Goal: Task Accomplishment & Management: Use online tool/utility

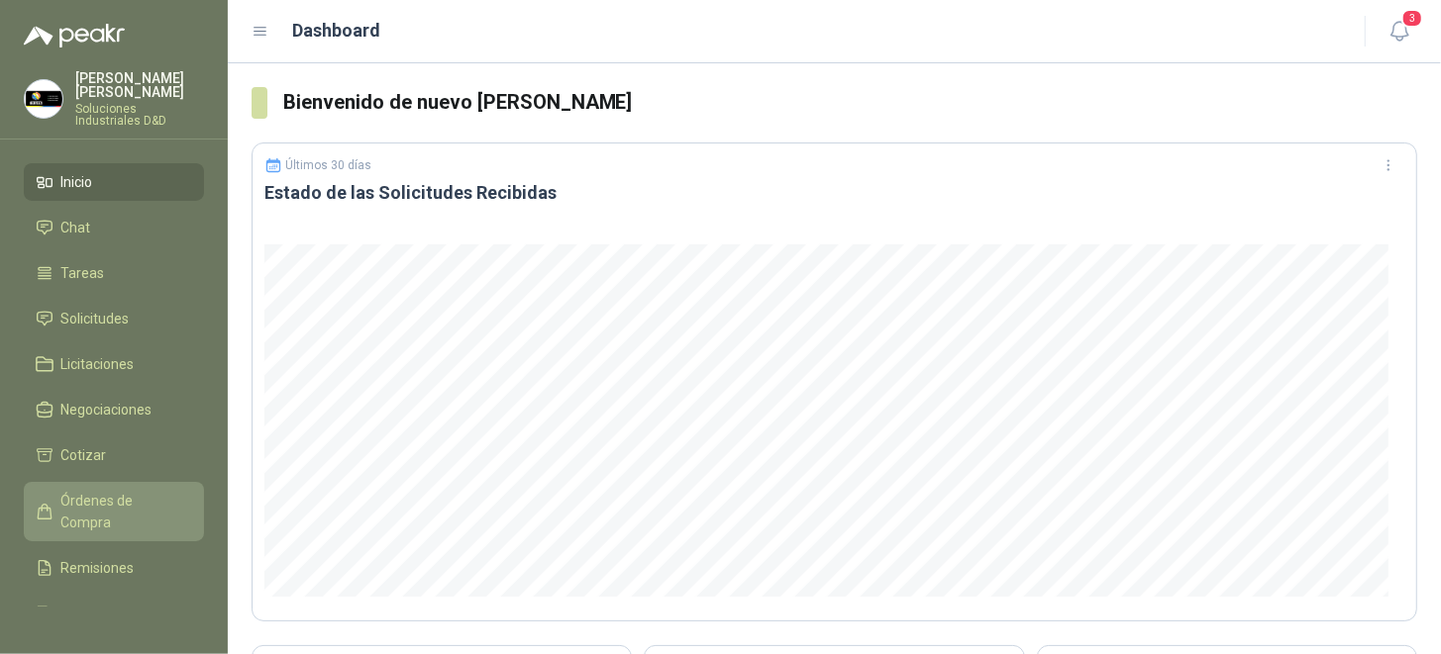
click at [91, 495] on span "Órdenes de Compra" at bounding box center [123, 512] width 124 height 44
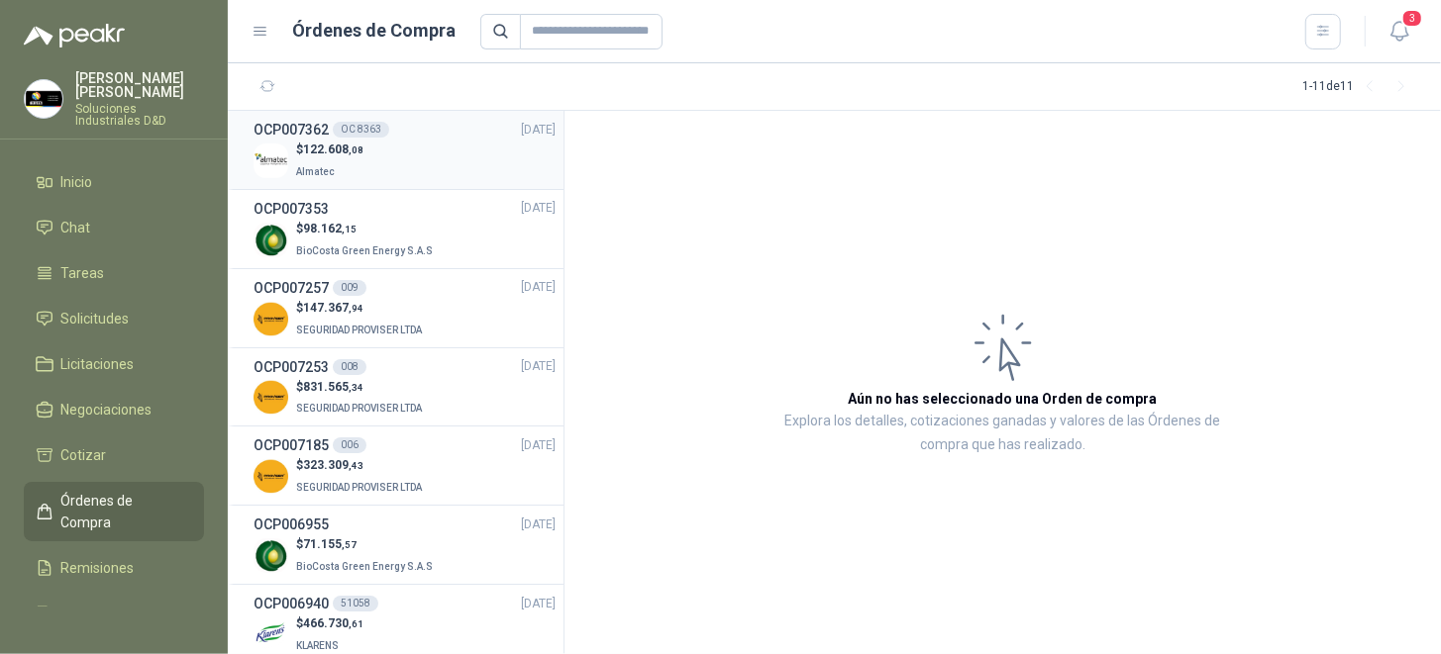
click at [440, 141] on div "$ 122.608 ,08 Almatec" at bounding box center [404, 161] width 302 height 41
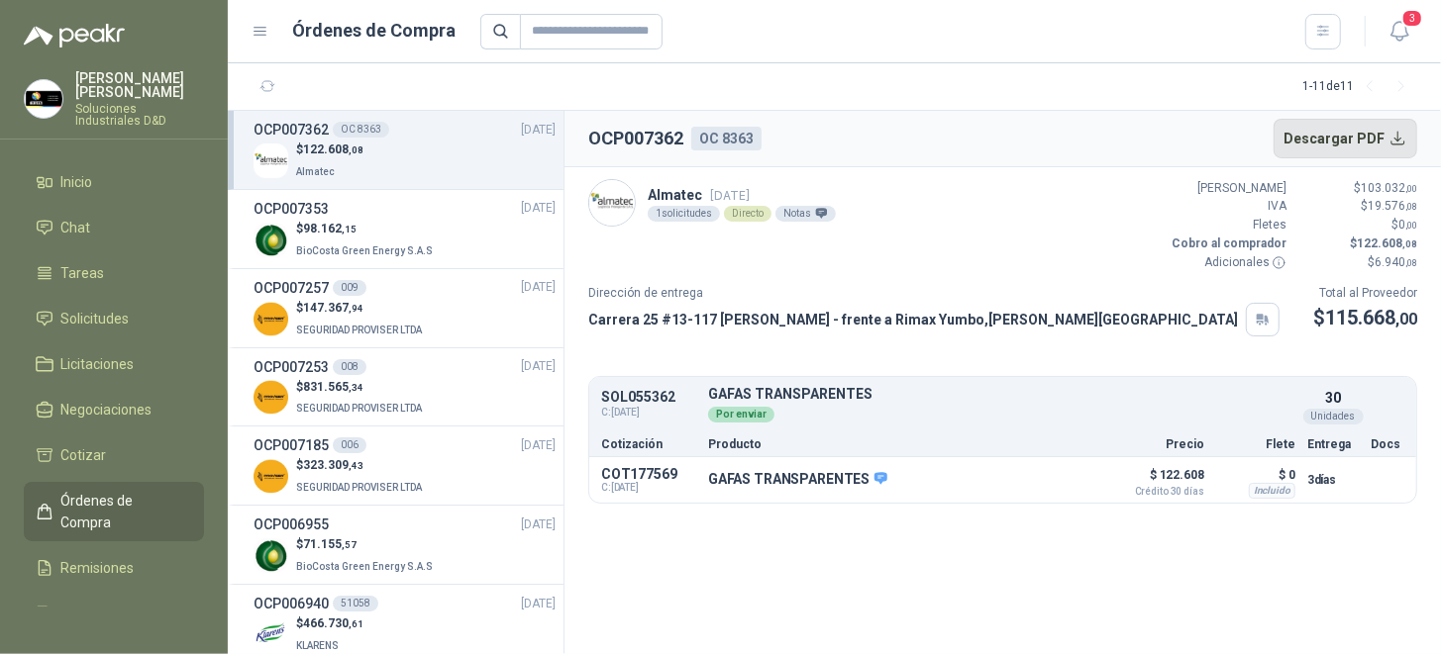
click at [1380, 139] on button "Descargar PDF" at bounding box center [1345, 139] width 145 height 40
click at [923, 202] on div "Almatec [DATE] 1 solicitudes Directo Notas Valor Bruto $ 103.032 ,00 IVA $ 19.5…" at bounding box center [1002, 225] width 829 height 93
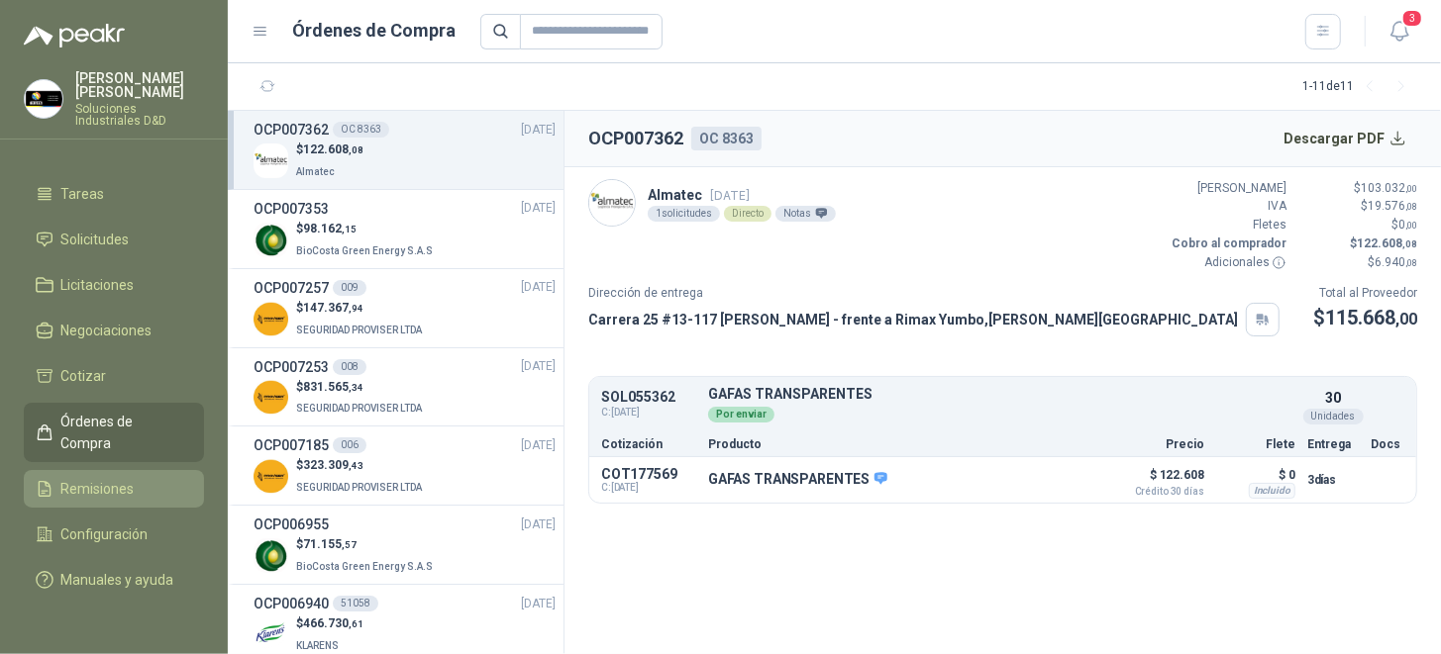
click at [130, 478] on span "Remisiones" at bounding box center [97, 489] width 73 height 22
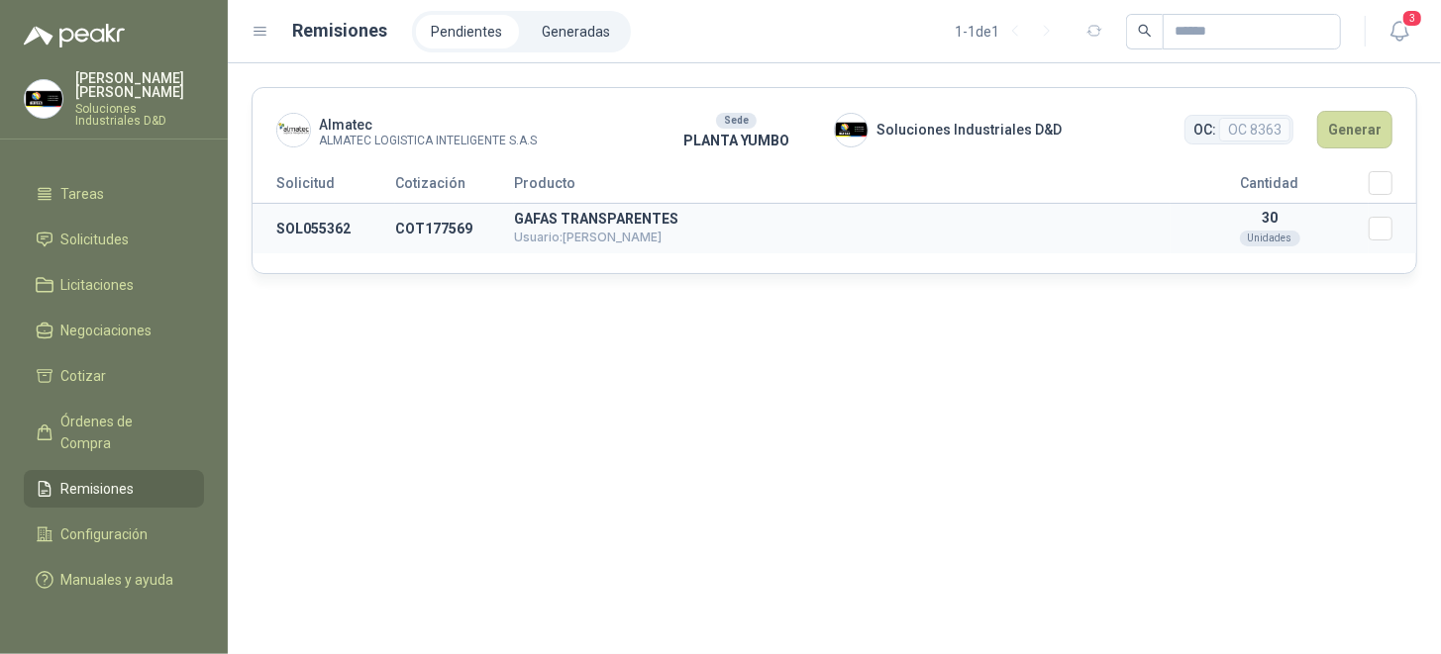
click at [1395, 233] on td "Seleccionar/deseleccionar" at bounding box center [1392, 229] width 48 height 50
click at [1363, 131] on button "Generar" at bounding box center [1354, 130] width 75 height 38
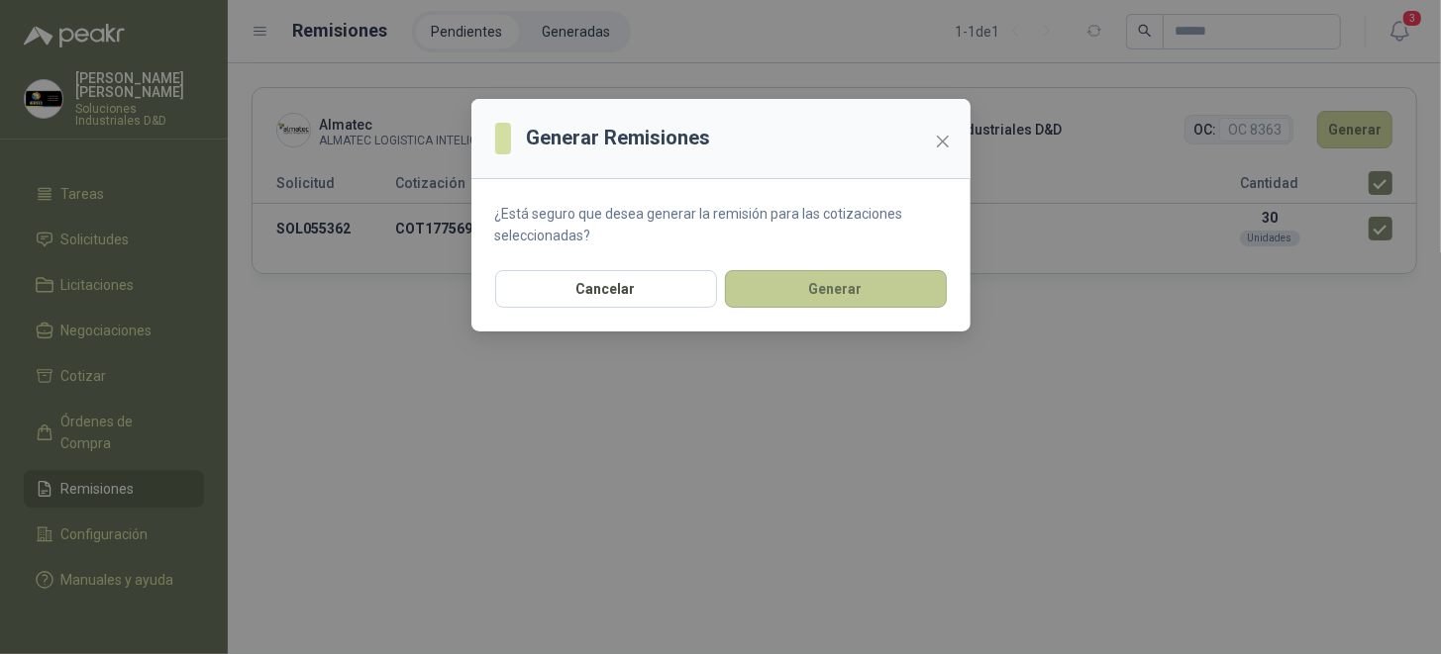
click at [833, 284] on button "Generar" at bounding box center [836, 289] width 222 height 38
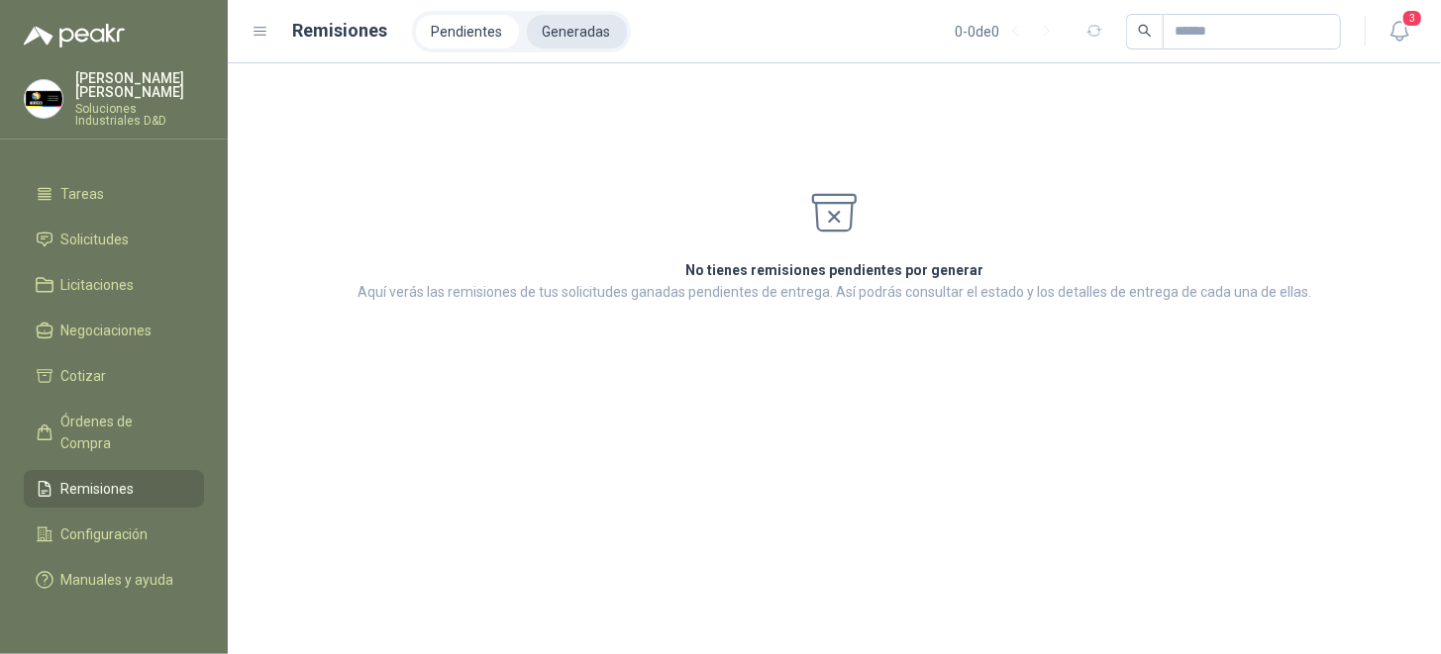
click at [538, 28] on li "Generadas" at bounding box center [577, 32] width 100 height 34
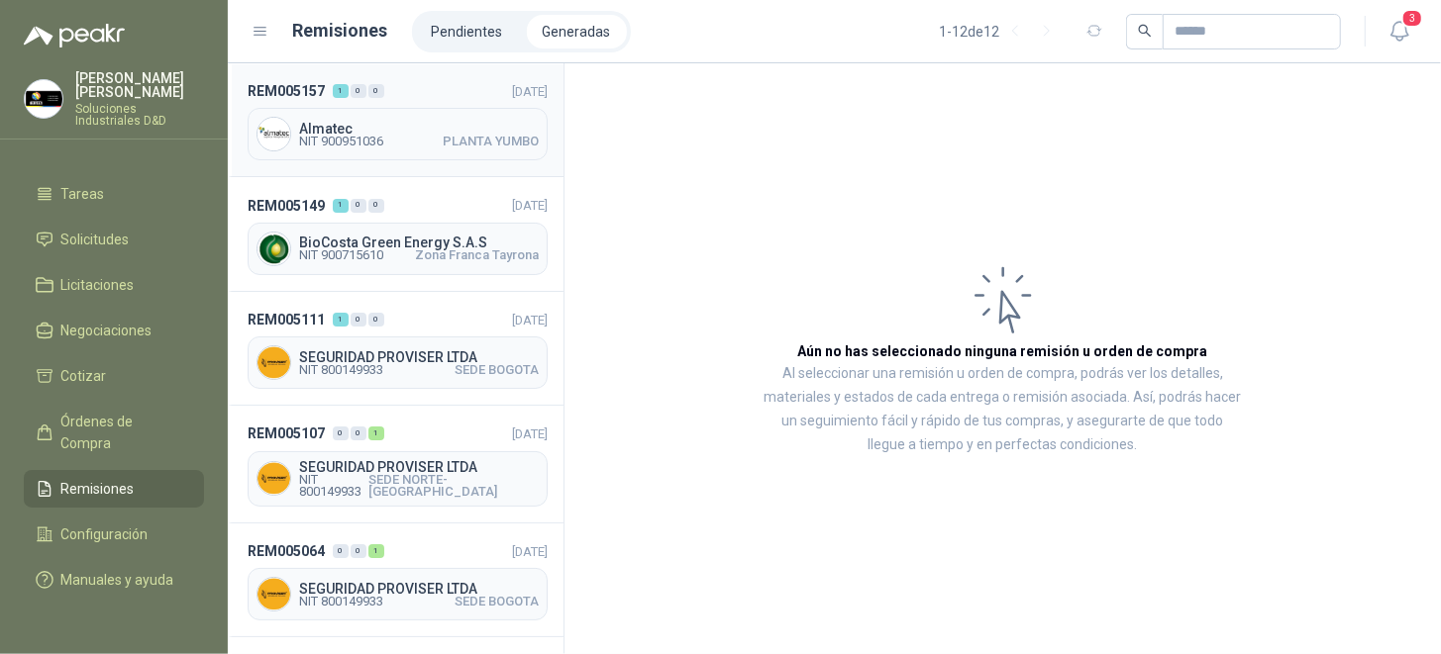
click at [417, 132] on span "Almatec" at bounding box center [419, 129] width 240 height 14
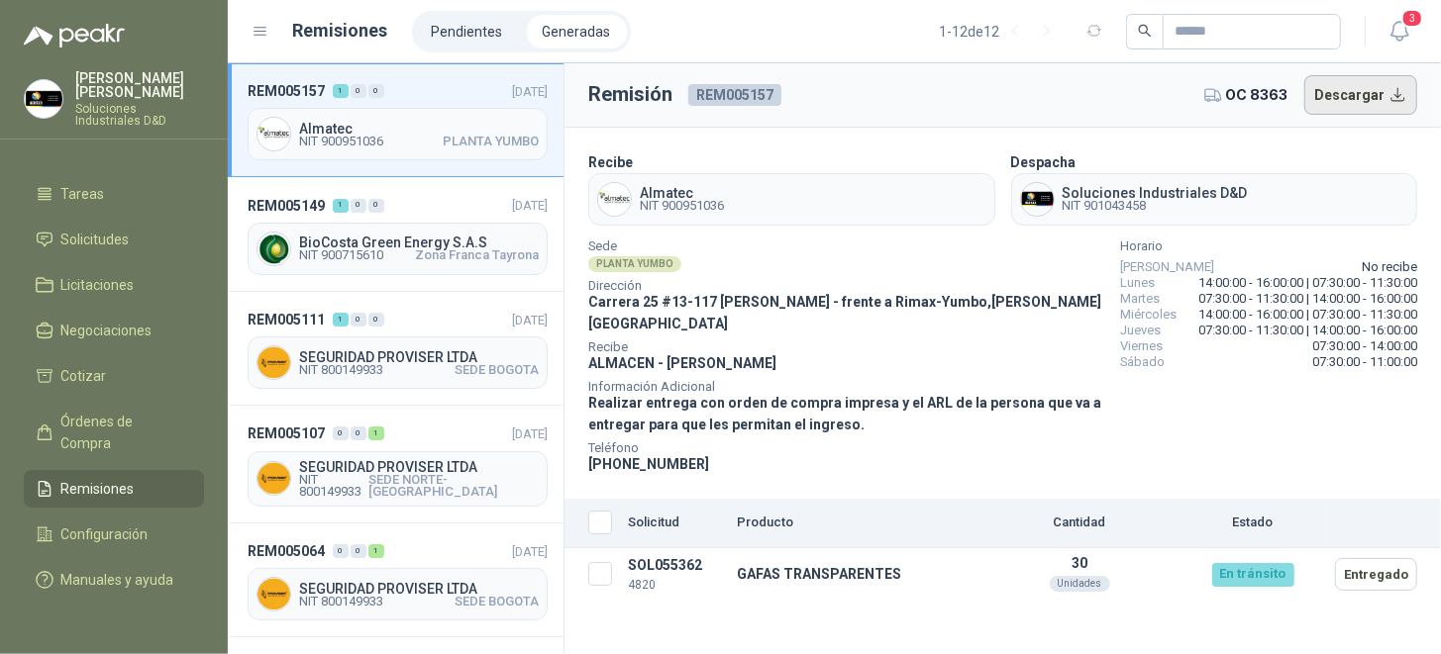
click at [1340, 92] on button "Descargar" at bounding box center [1361, 95] width 114 height 40
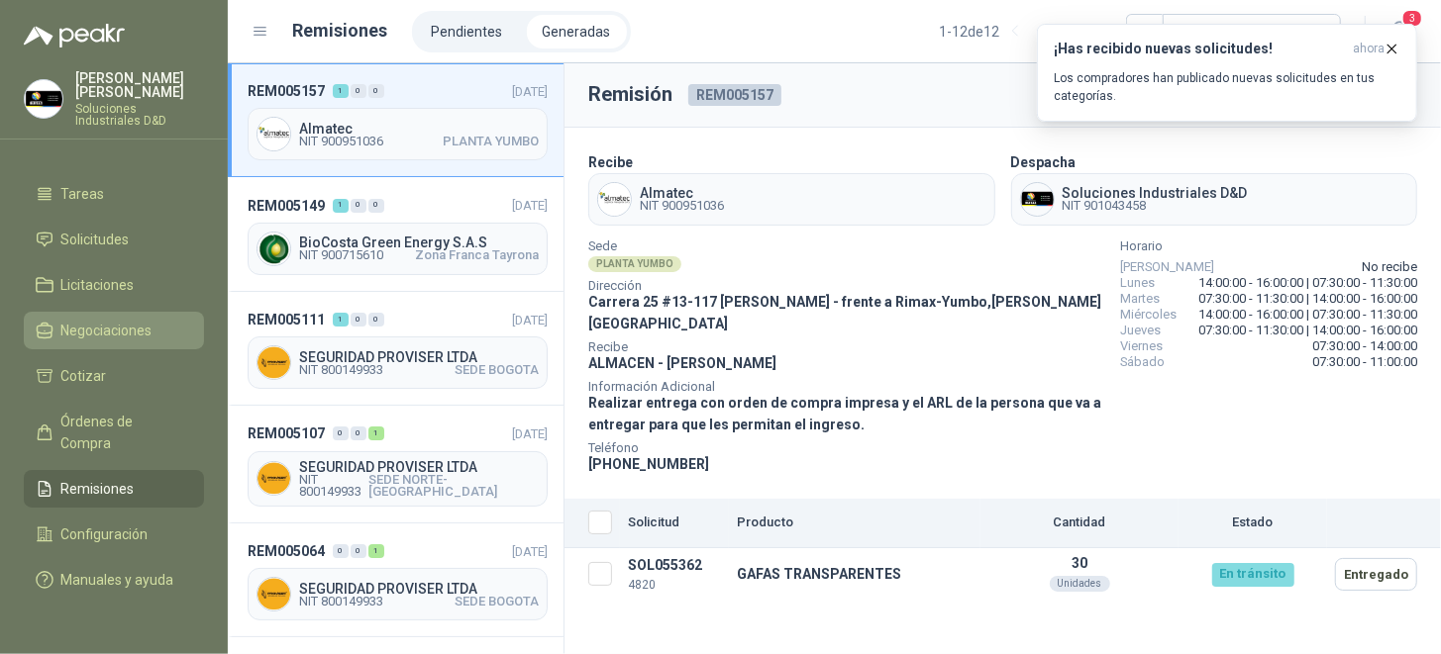
click at [128, 320] on span "Negociaciones" at bounding box center [106, 331] width 91 height 22
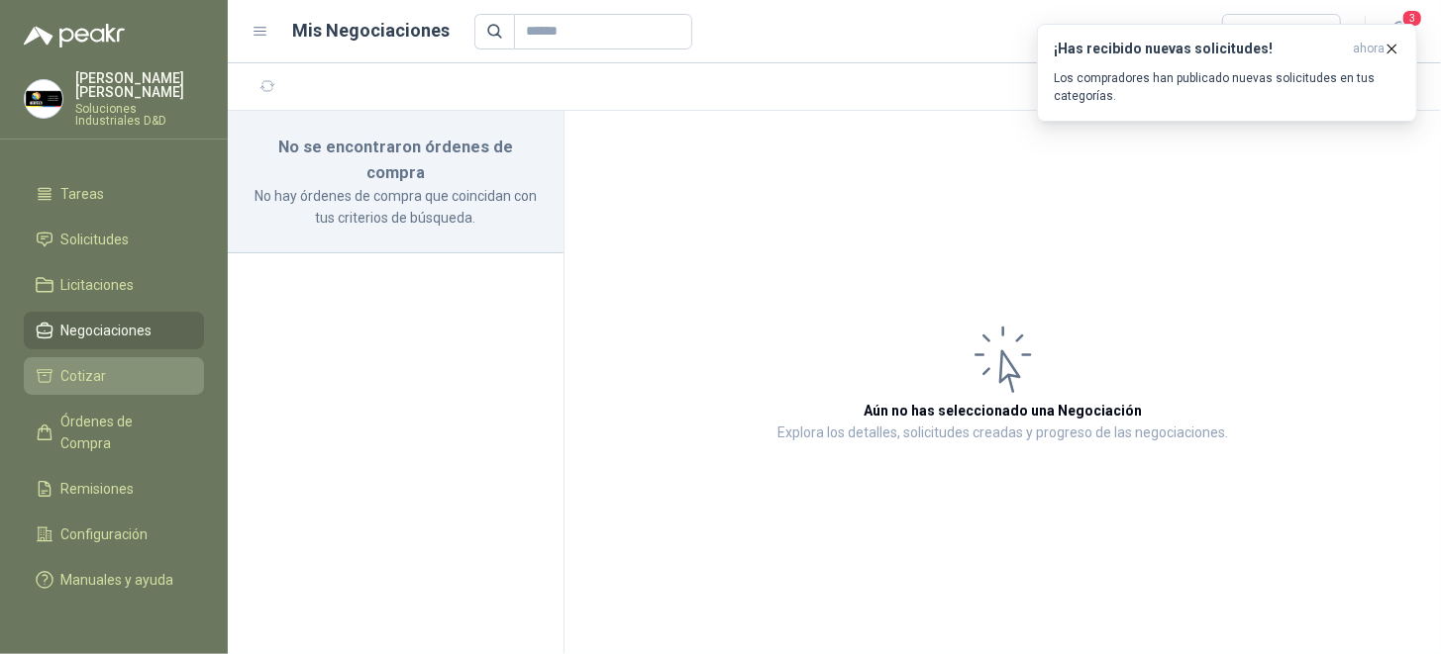
click at [122, 365] on li "Cotizar" at bounding box center [114, 376] width 156 height 22
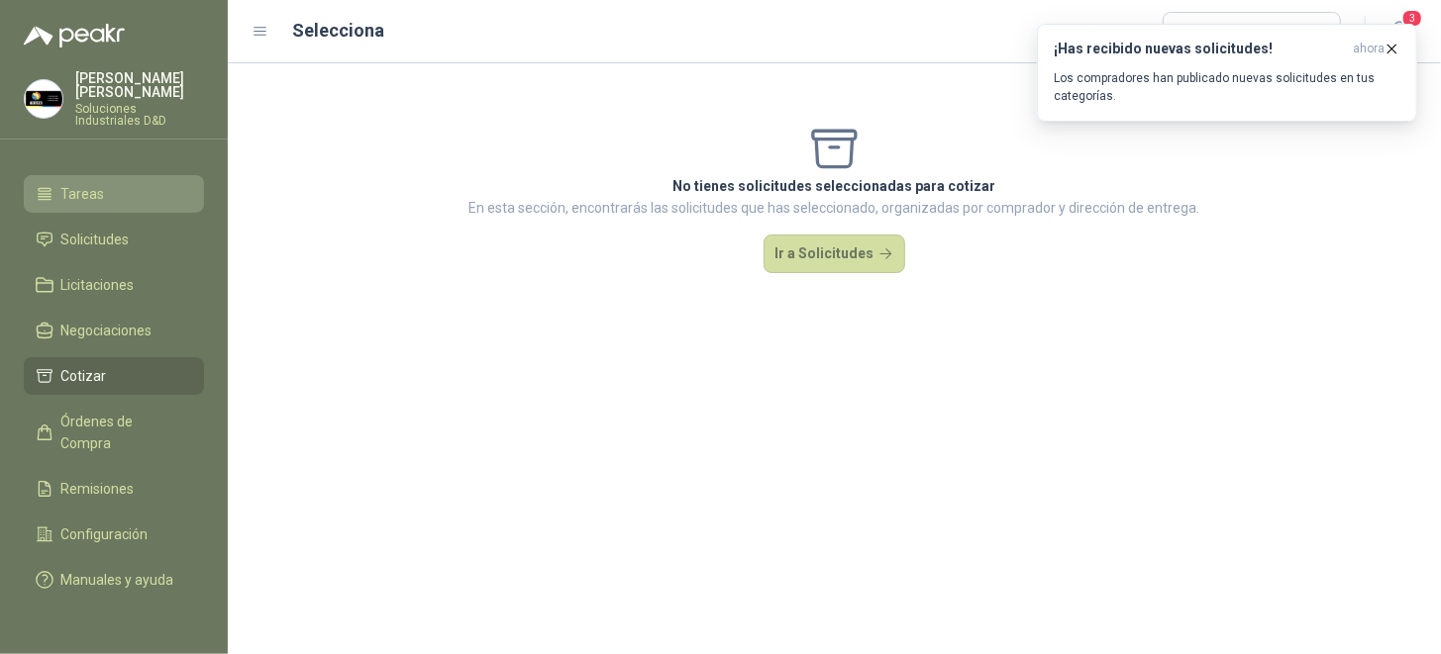
click at [124, 183] on li "Tareas" at bounding box center [114, 194] width 156 height 22
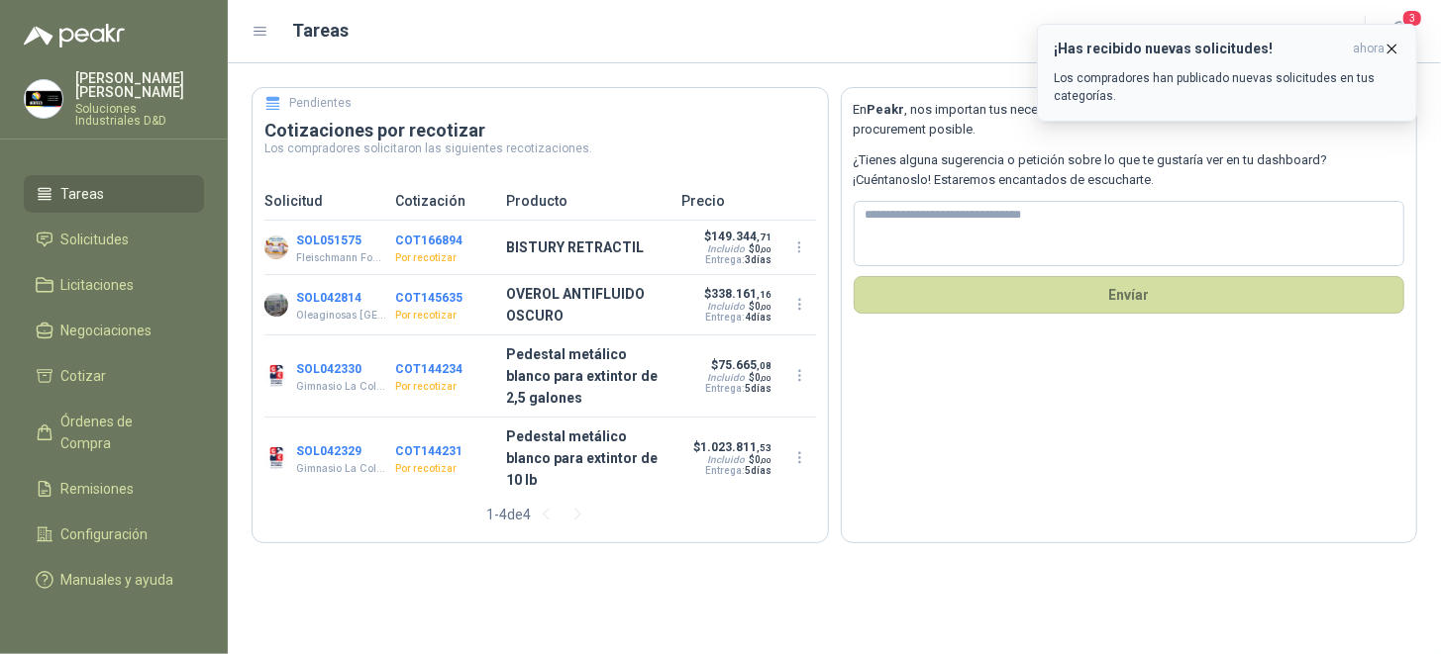
click at [1394, 51] on icon "button" at bounding box center [1391, 49] width 17 height 17
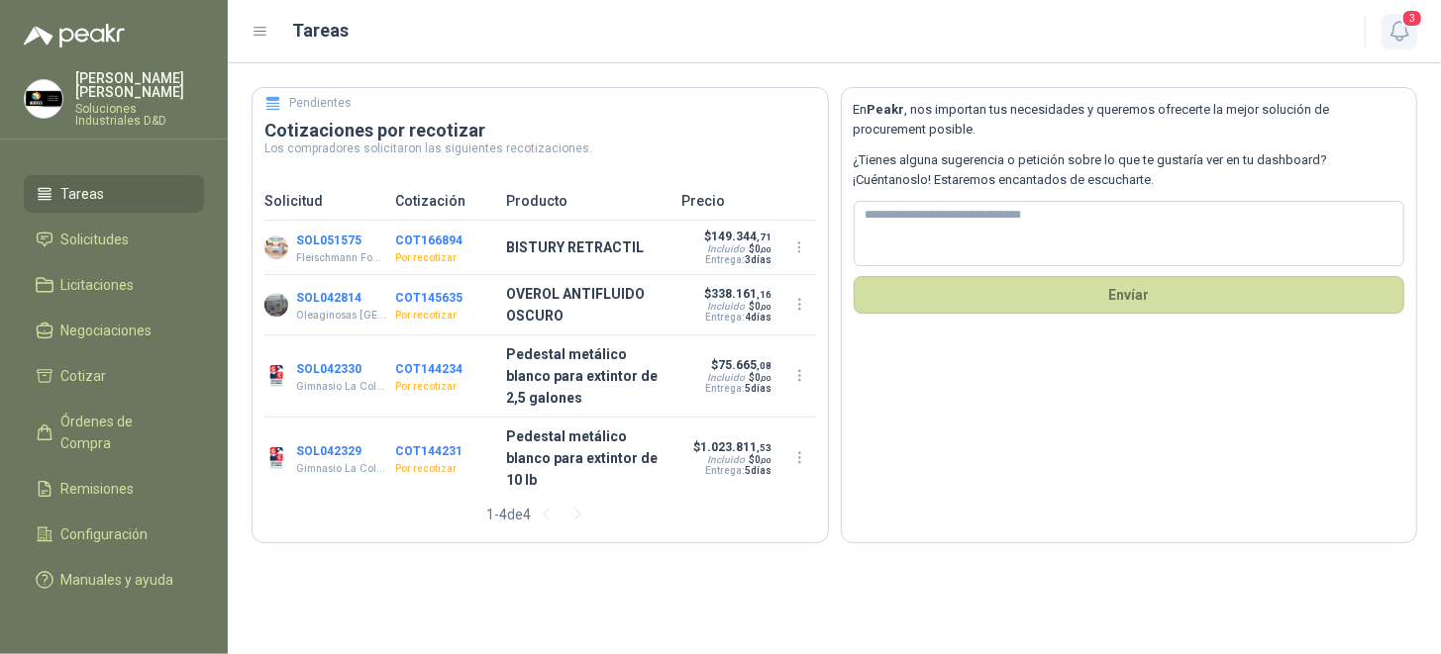
click at [1398, 24] on icon "button" at bounding box center [1399, 31] width 25 height 25
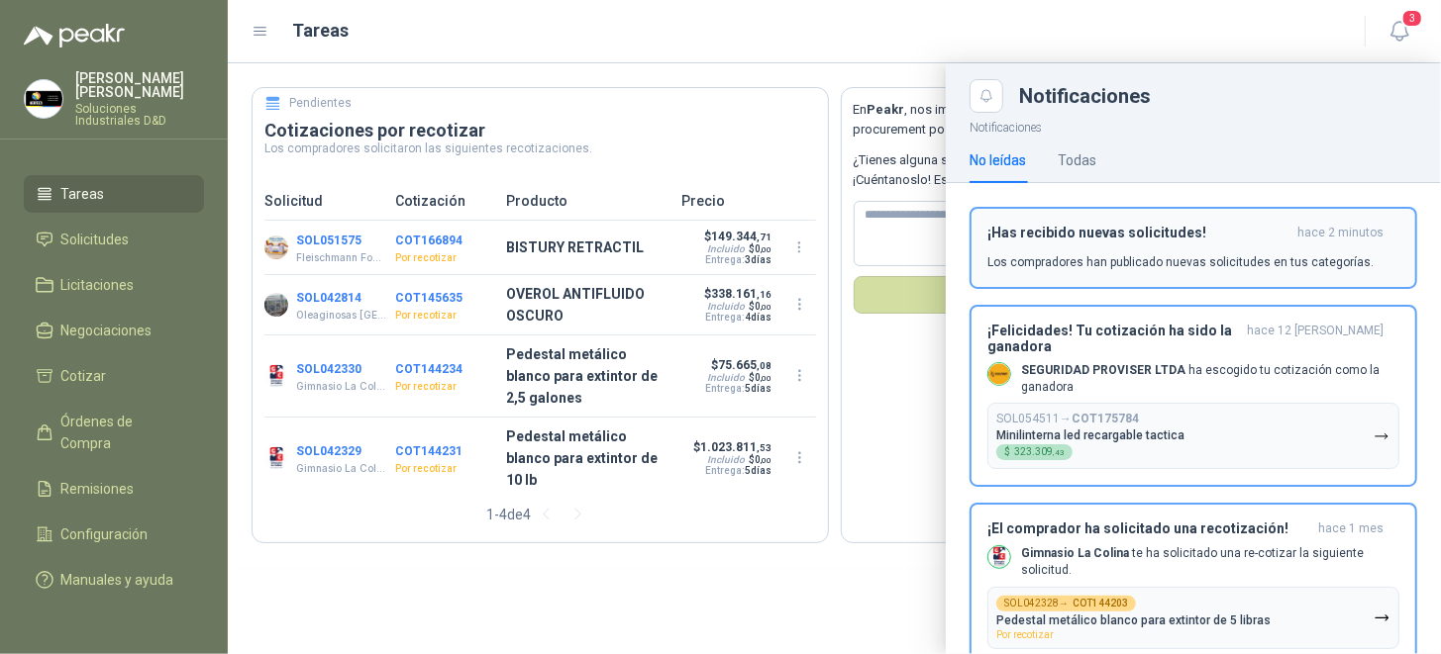
click at [1165, 242] on div "¡Has recibido nuevas solicitudes! hace 2 minutos Los compradores han publicado …" at bounding box center [1193, 248] width 412 height 47
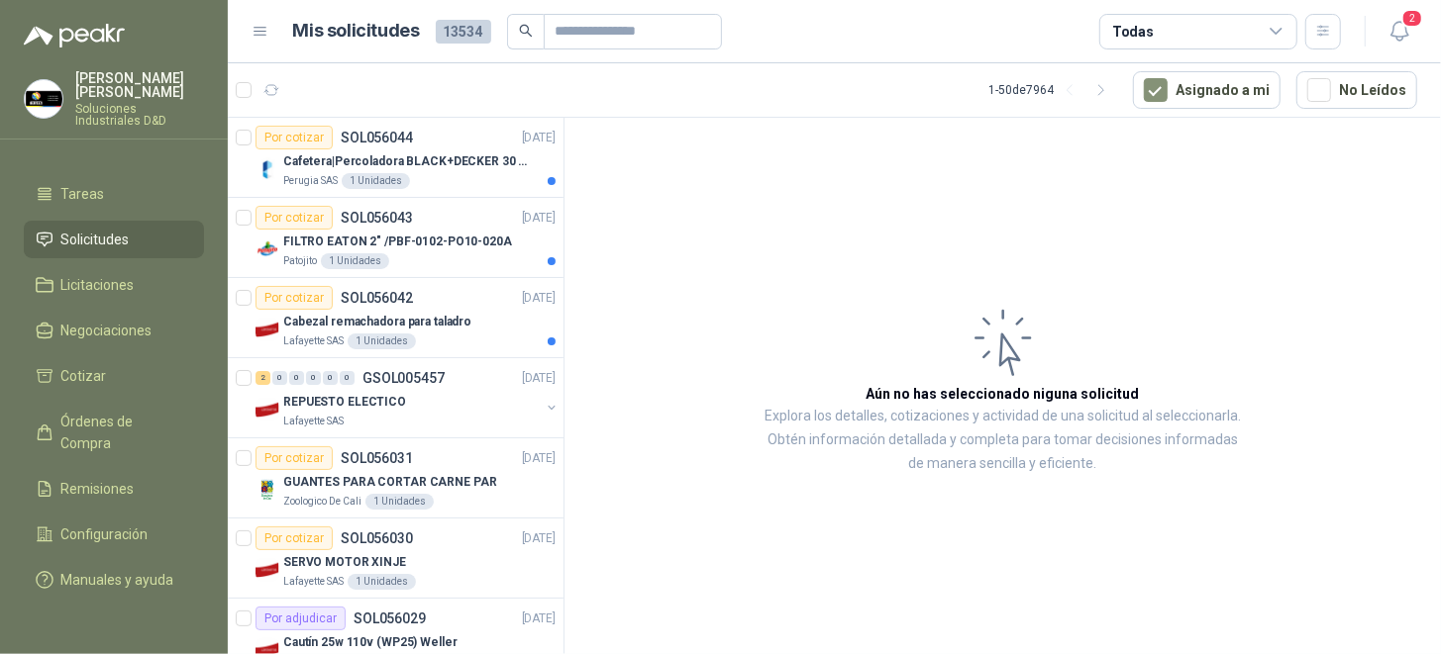
click at [259, 35] on icon at bounding box center [260, 32] width 12 height 8
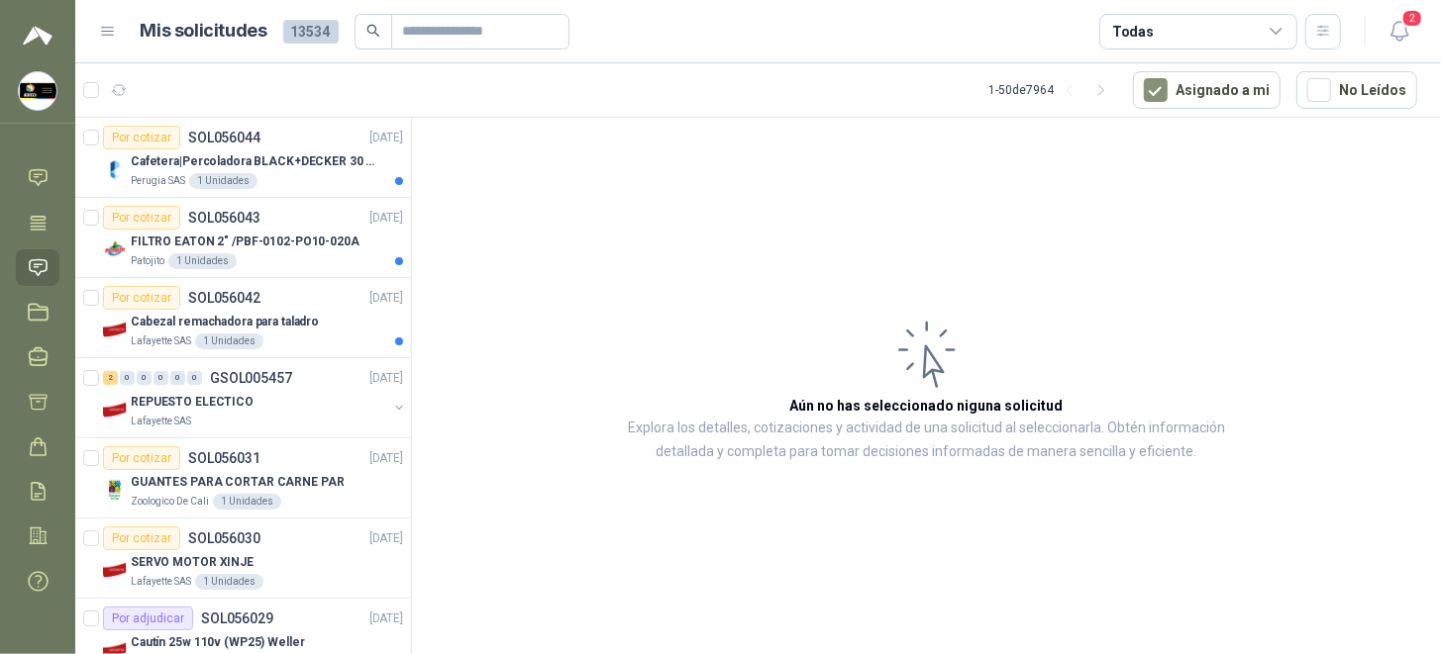
click at [103, 29] on icon at bounding box center [108, 32] width 18 height 18
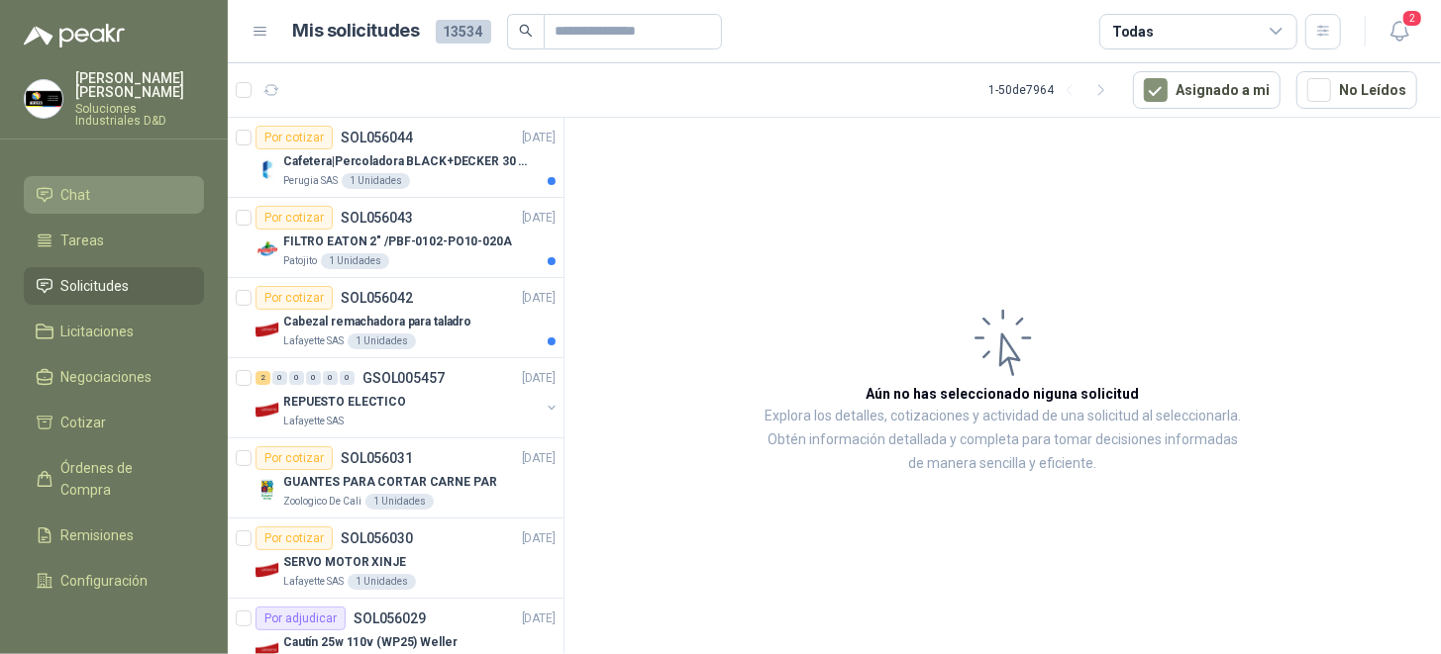
click at [102, 176] on link "Chat" at bounding box center [114, 195] width 180 height 38
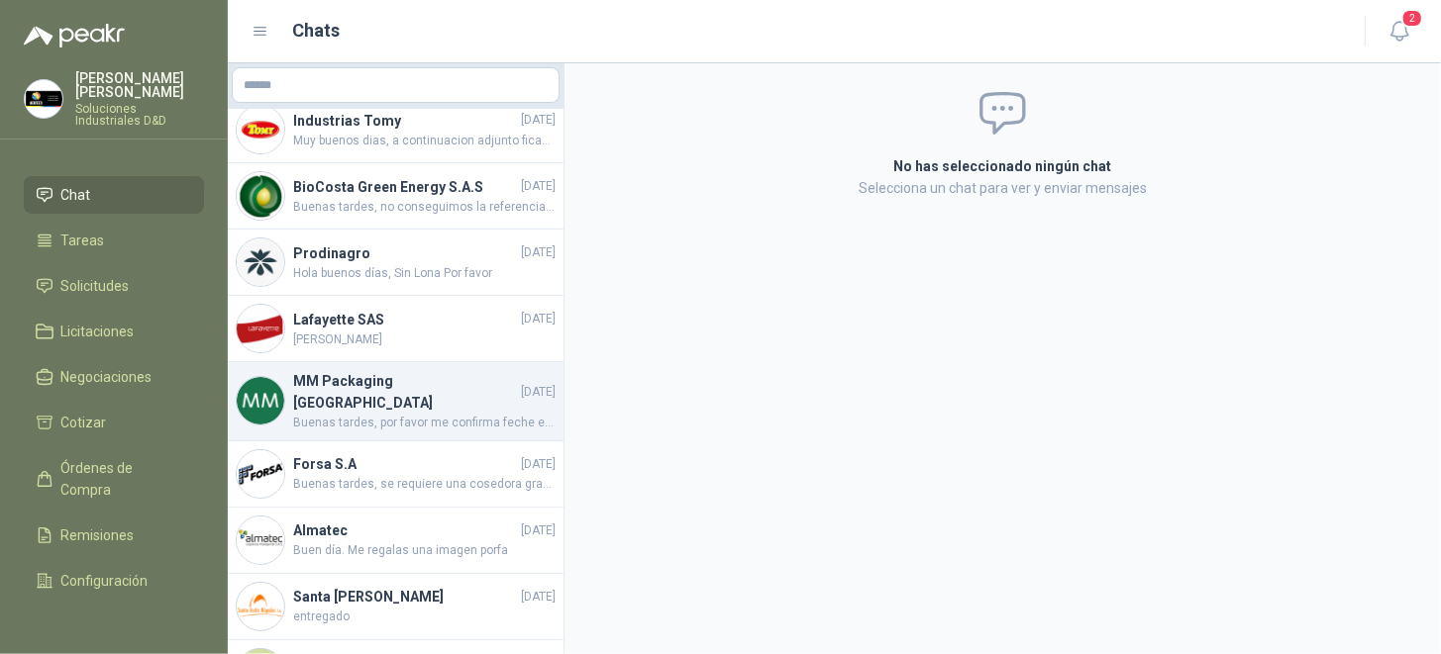
scroll to position [196, 0]
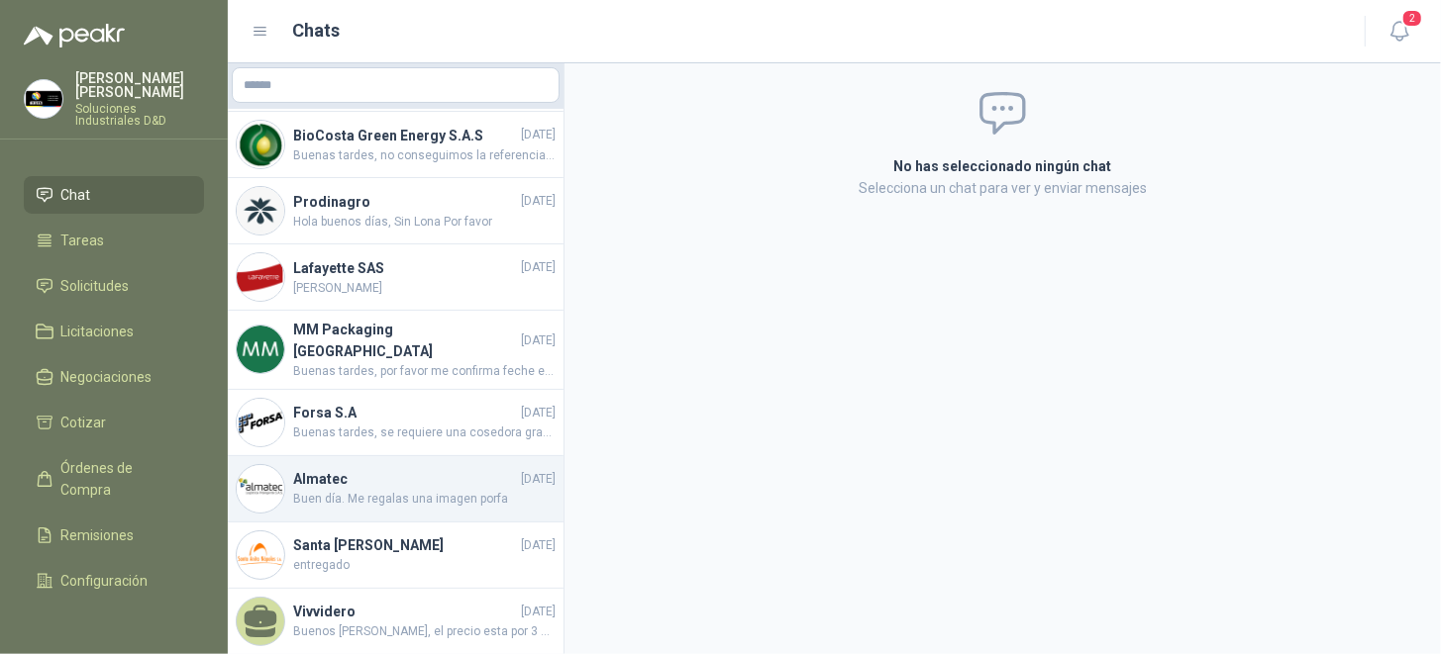
click at [354, 470] on h4 "Almatec" at bounding box center [405, 479] width 224 height 22
